Goal: Transaction & Acquisition: Purchase product/service

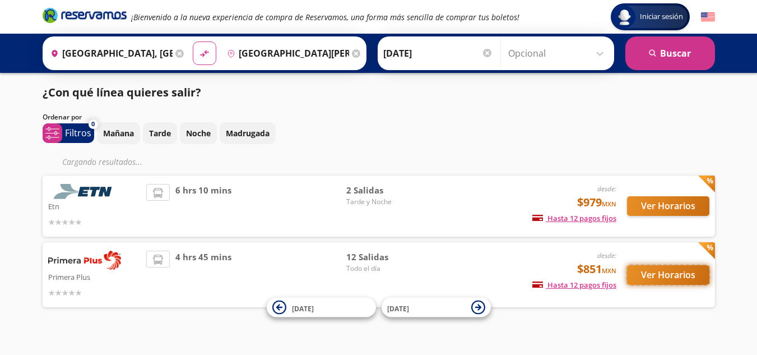
click at [656, 271] on button "Ver Horarios" at bounding box center [668, 275] width 82 height 20
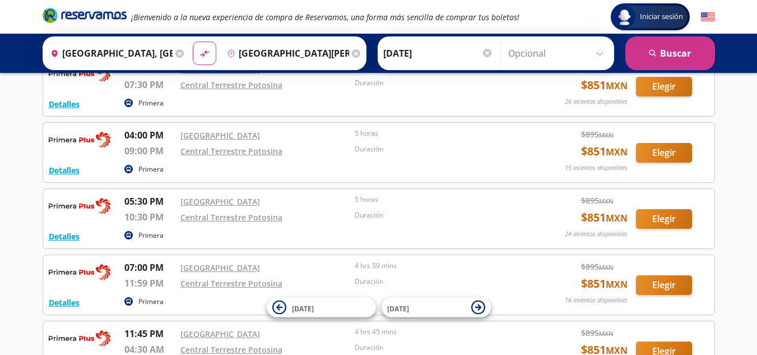
scroll to position [588, 0]
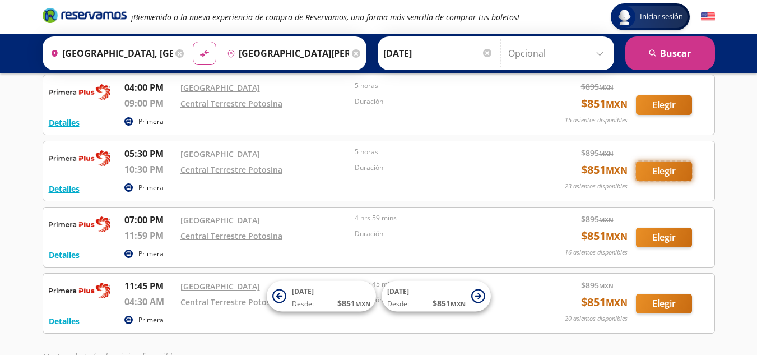
click at [669, 170] on button "Elegir" at bounding box center [664, 171] width 56 height 20
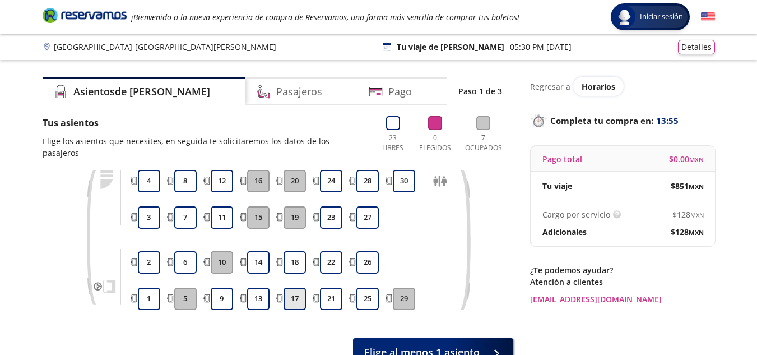
click at [287, 290] on button "17" at bounding box center [294, 298] width 22 height 22
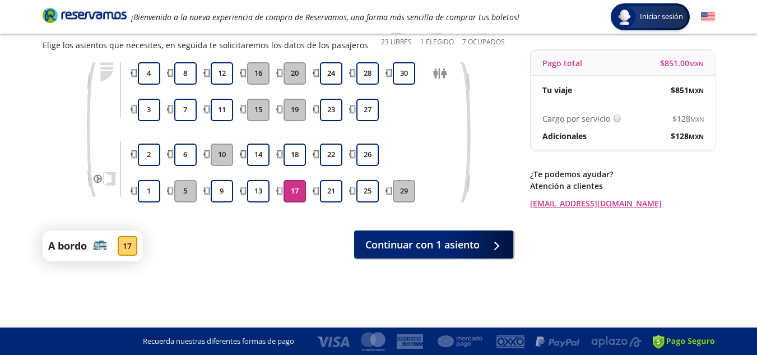
scroll to position [96, 0]
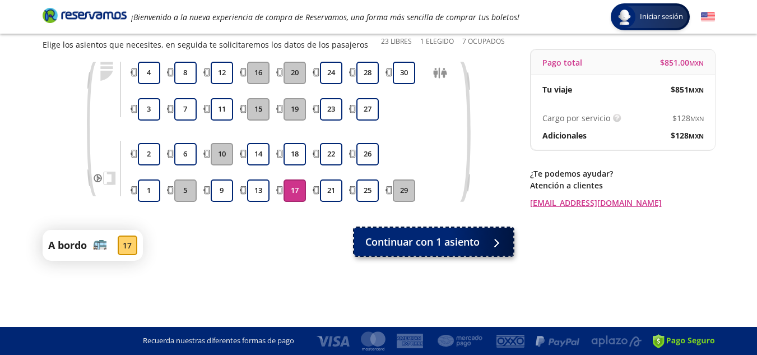
click at [408, 241] on span "Continuar con 1 asiento" at bounding box center [422, 241] width 114 height 15
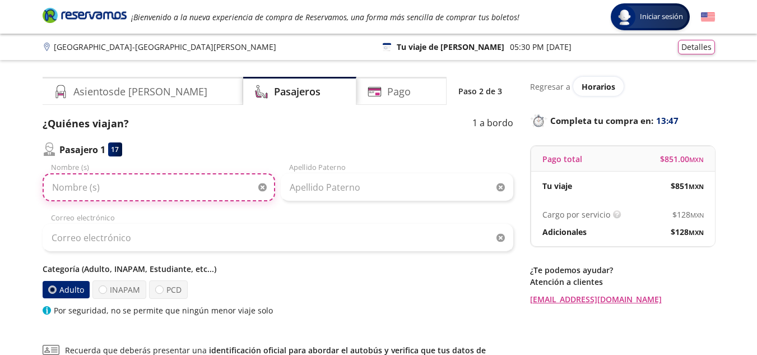
click at [190, 181] on input "Nombre (s)" at bounding box center [159, 187] width 232 height 28
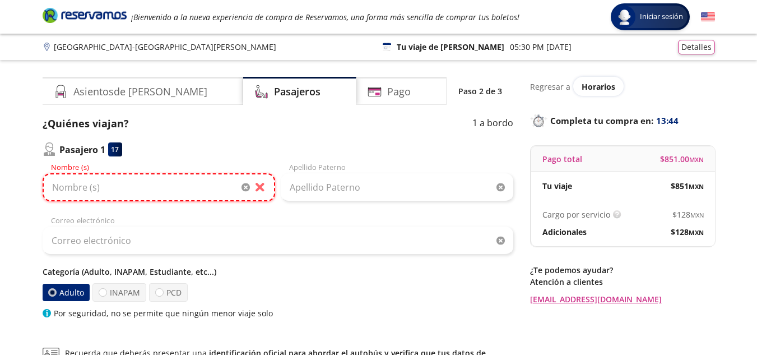
click at [190, 181] on input "Nombre (s)" at bounding box center [159, 187] width 232 height 28
type input "[PERSON_NAME]"
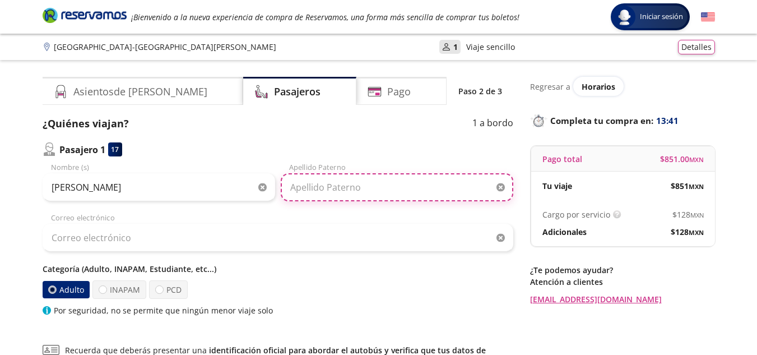
click at [368, 193] on input "Apellido Paterno" at bounding box center [397, 187] width 232 height 28
type input "[PERSON_NAME]"
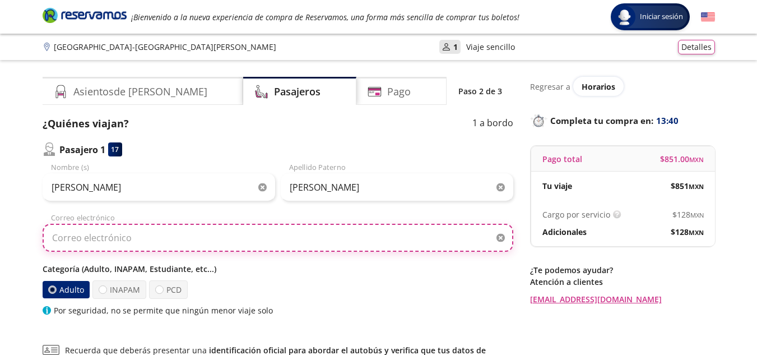
click at [250, 232] on input "Correo electrónico" at bounding box center [278, 237] width 470 height 28
type input "[EMAIL_ADDRESS][DOMAIN_NAME]"
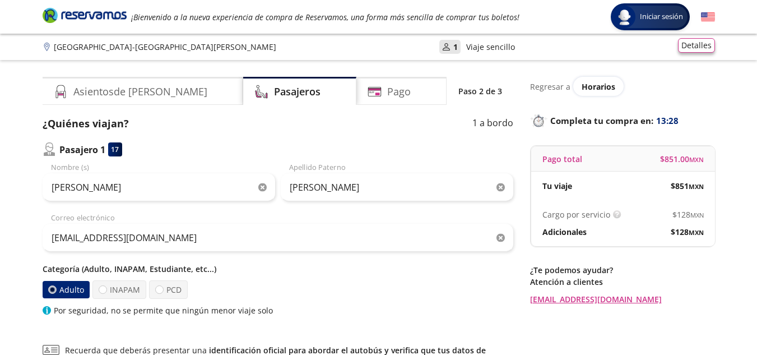
click at [697, 53] on div "Detalles" at bounding box center [696, 47] width 37 height 15
click at [696, 41] on button "Detalles" at bounding box center [696, 45] width 37 height 15
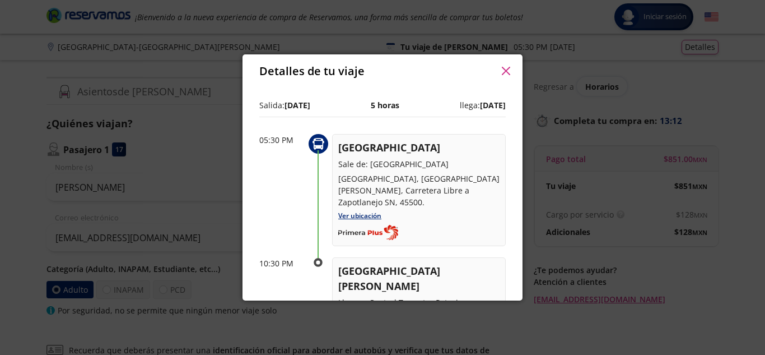
click at [500, 63] on button "button" at bounding box center [505, 71] width 17 height 17
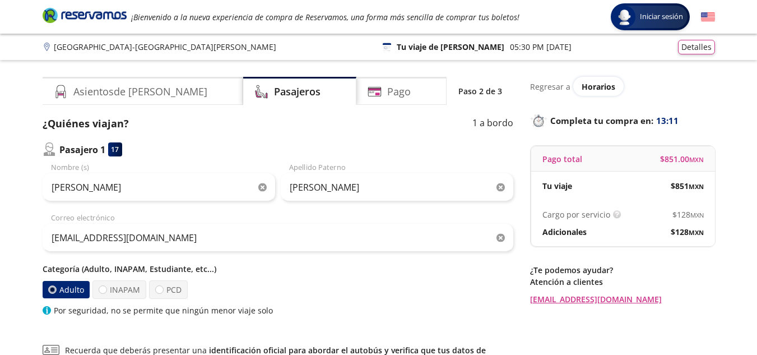
scroll to position [135, 0]
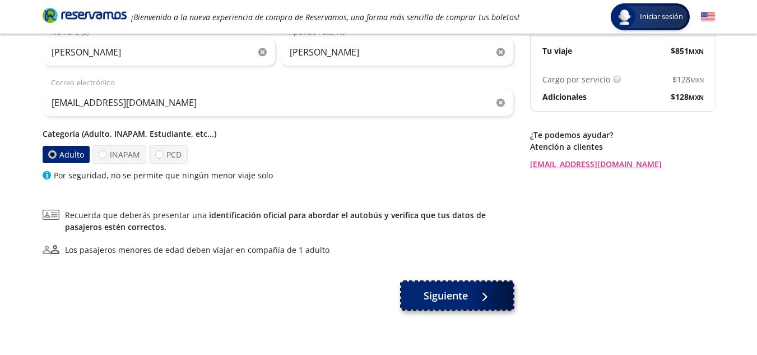
click at [436, 285] on button "Siguiente" at bounding box center [457, 295] width 112 height 28
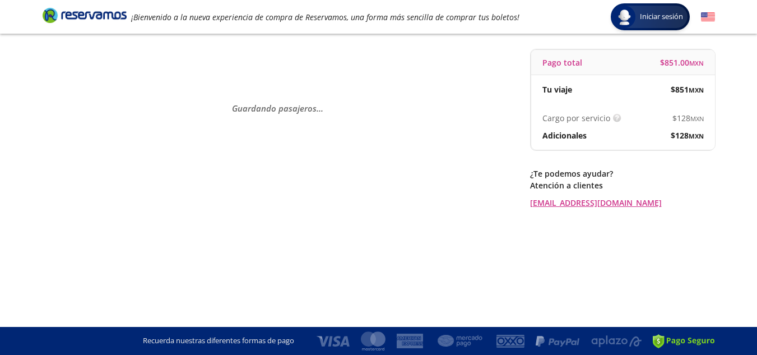
scroll to position [0, 0]
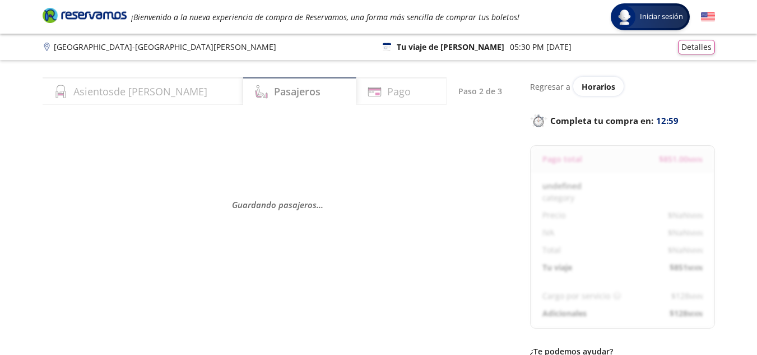
select select "MX"
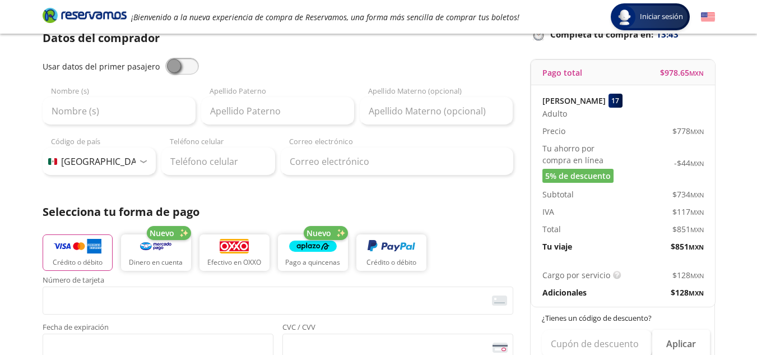
scroll to position [78, 0]
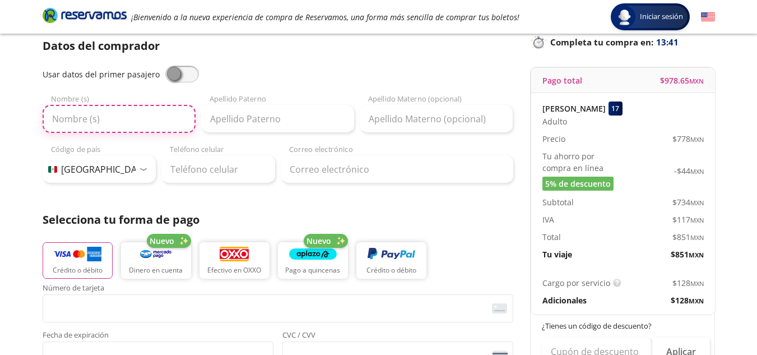
click at [147, 125] on input "Nombre (s)" at bounding box center [119, 119] width 153 height 28
type input "[PERSON_NAME]"
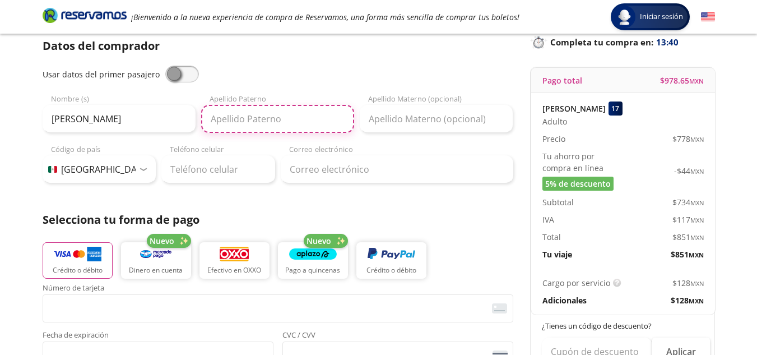
click at [258, 112] on input "Apellido Paterno" at bounding box center [277, 119] width 153 height 28
type input "[PERSON_NAME]"
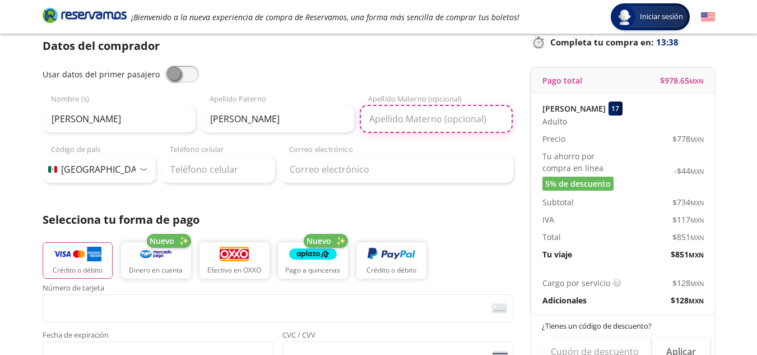
click at [409, 122] on input "Apellido Materno (opcional)" at bounding box center [436, 119] width 153 height 28
type input "[PERSON_NAME]"
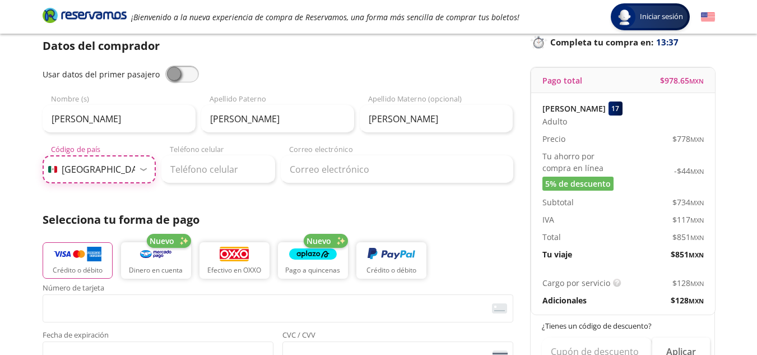
click at [71, 170] on select "Código de país [GEOGRAPHIC_DATA] +1 [GEOGRAPHIC_DATA] +52 [GEOGRAPHIC_DATA] +57…" at bounding box center [100, 169] width 114 height 28
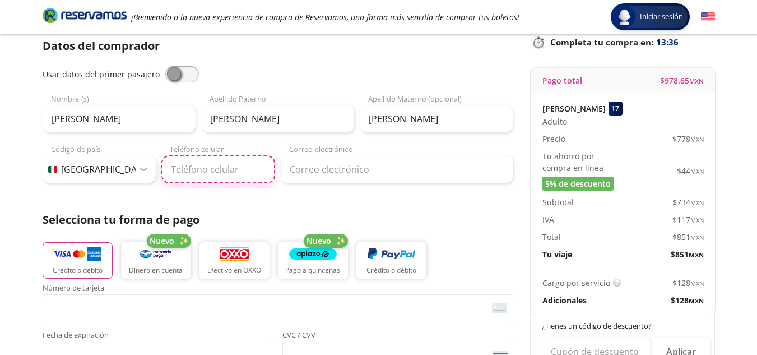
click at [178, 166] on input "Teléfono celular" at bounding box center [218, 169] width 114 height 28
click at [237, 180] on input "Teléfono celular" at bounding box center [218, 169] width 114 height 28
type input "[PHONE_NUMBER]"
click at [341, 183] on div "Datos del comprador Usar datos del primer pasajero [PERSON_NAME] Nombre (s) [PE…" at bounding box center [278, 291] width 470 height 507
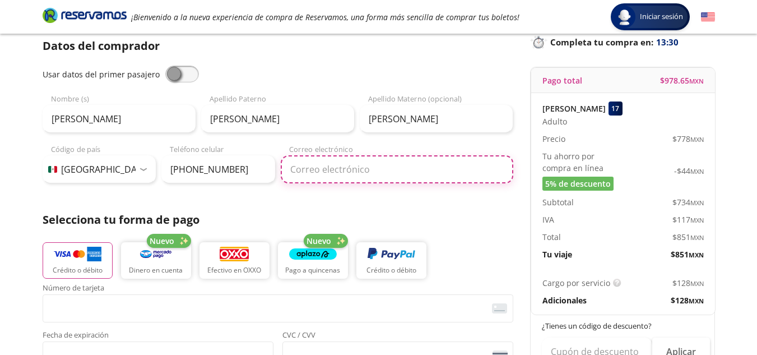
click at [352, 175] on input "Correo electrónico" at bounding box center [397, 169] width 232 height 28
type input "[EMAIL_ADDRESS][DOMAIN_NAME]"
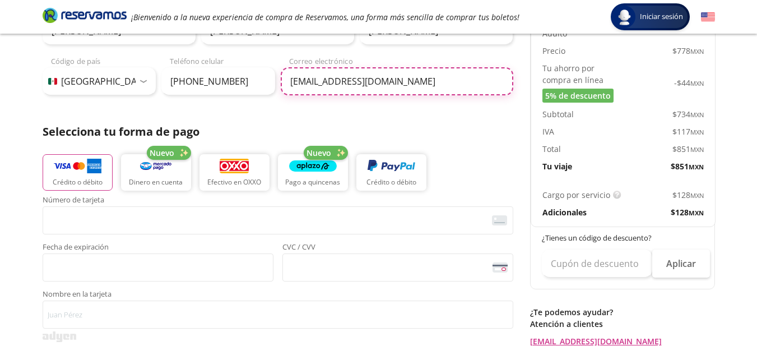
scroll to position [186, 0]
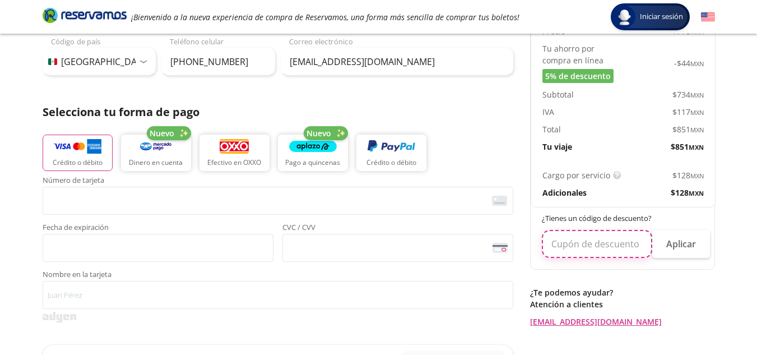
click at [612, 243] on input "text" at bounding box center [597, 244] width 110 height 28
type input "RSEVYUAQ"
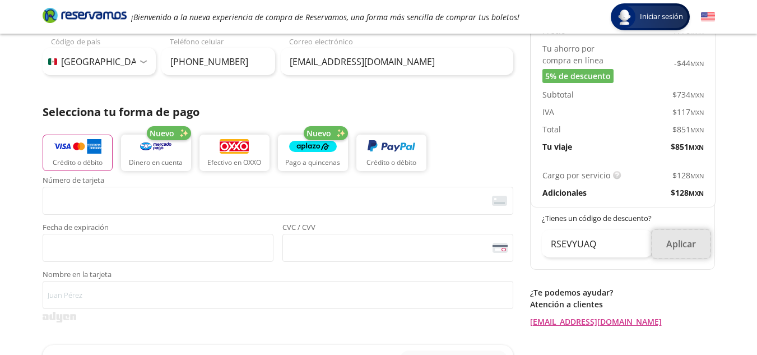
click at [679, 241] on button "Aplicar" at bounding box center [681, 244] width 58 height 28
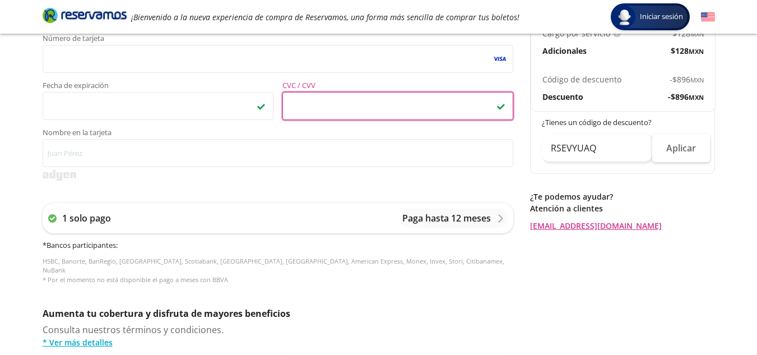
scroll to position [344, 0]
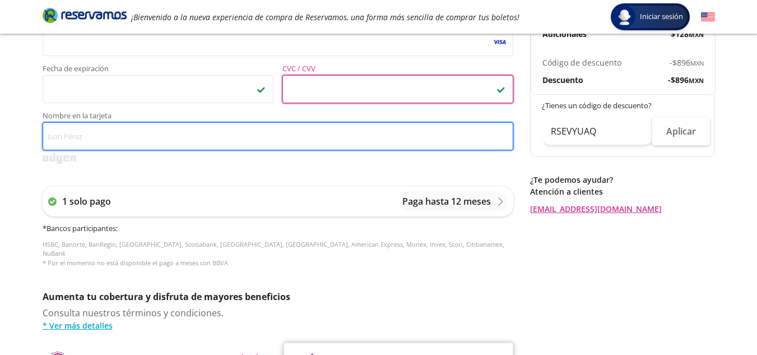
click at [229, 131] on input "Nombre en la tarjeta" at bounding box center [278, 136] width 470 height 28
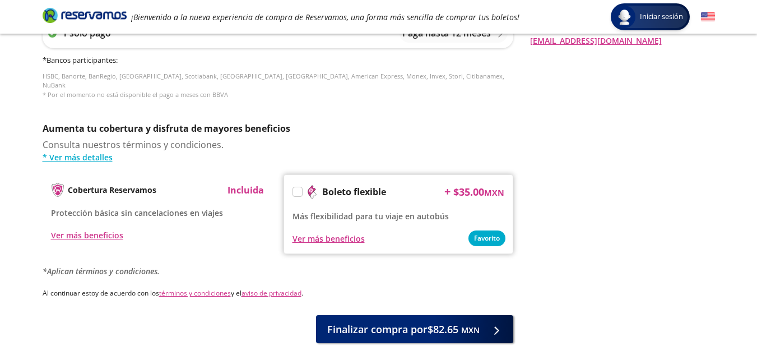
scroll to position [562, 0]
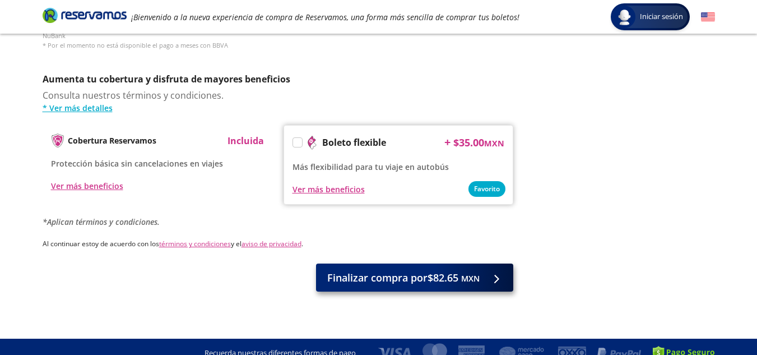
type input "[PERSON_NAME]"
click at [450, 270] on span "Finalizar compra por $82.65 MXN" at bounding box center [403, 277] width 152 height 15
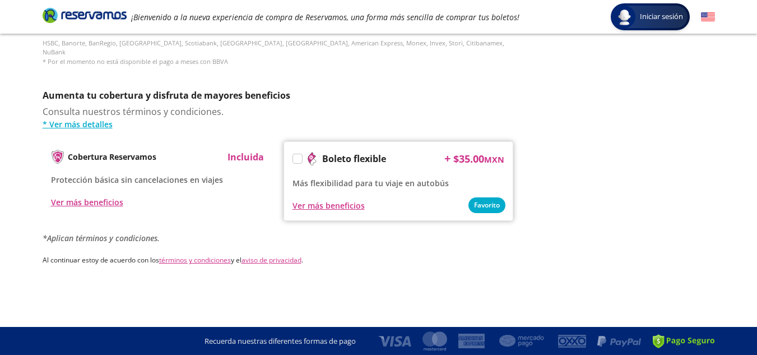
scroll to position [0, 0]
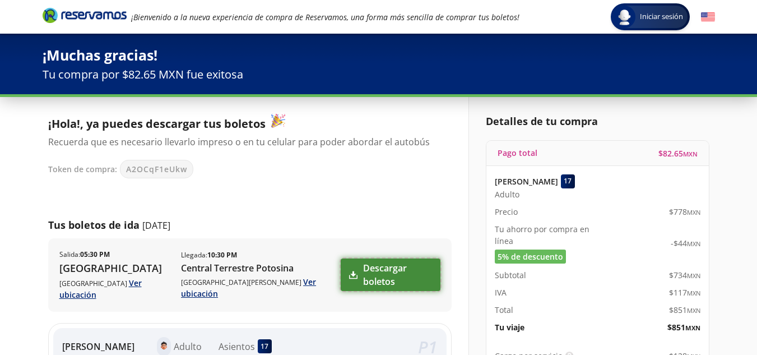
click at [355, 272] on link "Descargar boletos" at bounding box center [390, 274] width 99 height 32
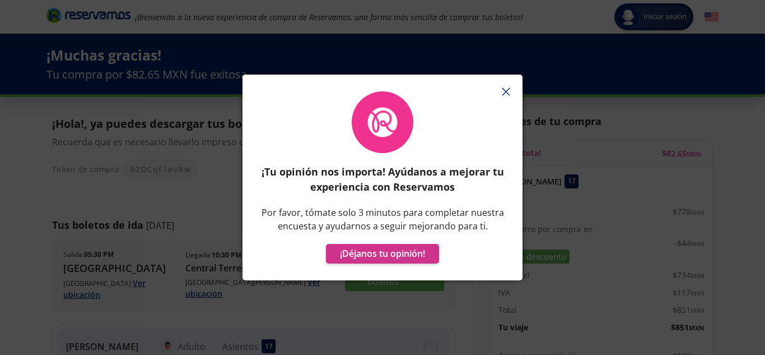
click at [502, 93] on icon "button" at bounding box center [506, 91] width 8 height 8
